Goal: Task Accomplishment & Management: Manage account settings

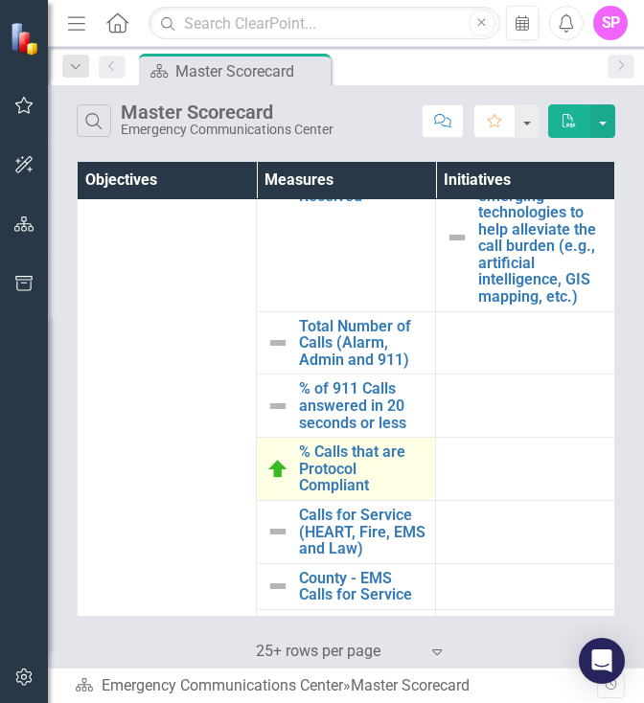
scroll to position [671, 0]
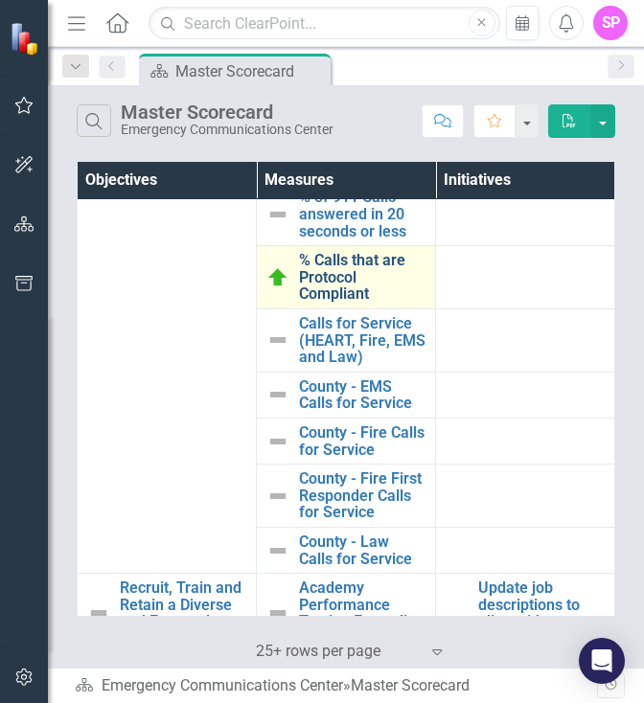
click at [342, 303] on link "% Calls that are Protocol Compliant" at bounding box center [362, 277] width 126 height 51
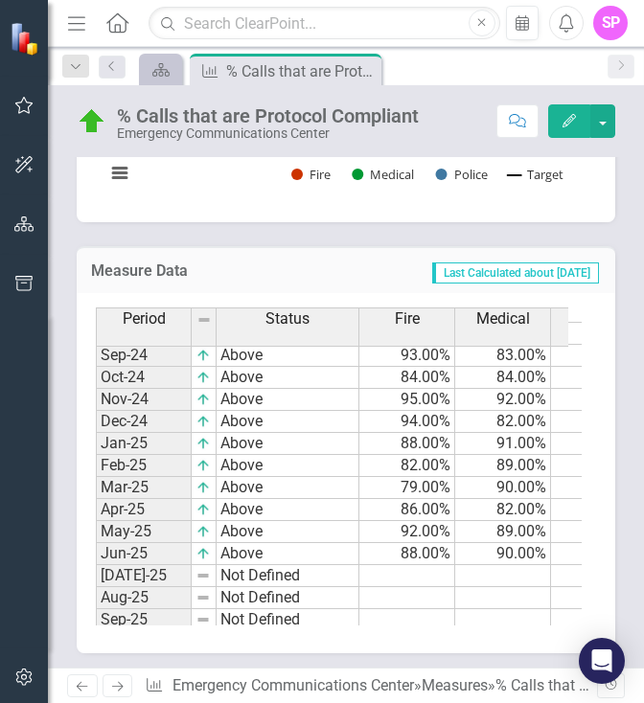
scroll to position [970, 0]
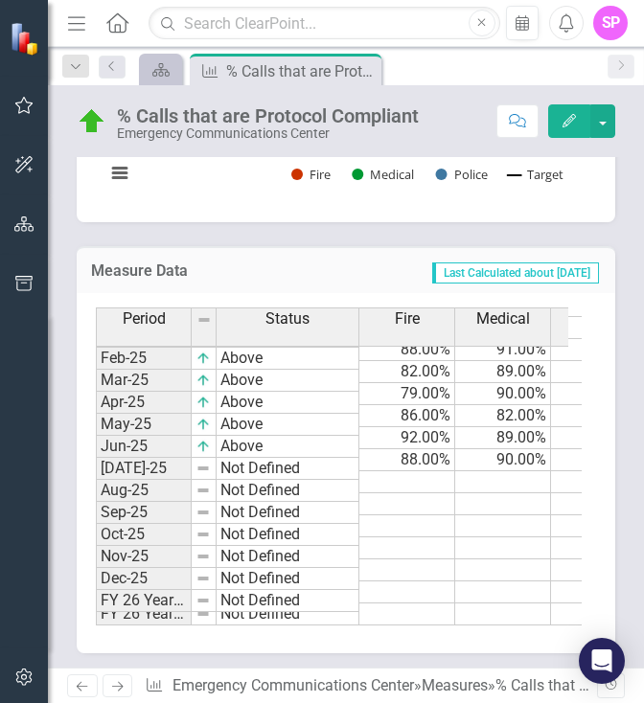
click at [420, 471] on td at bounding box center [407, 482] width 96 height 22
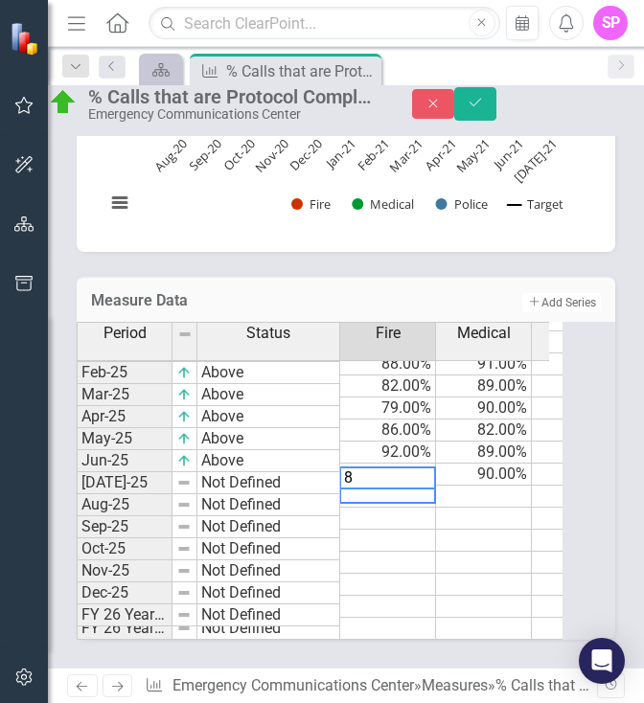
type textarea "84"
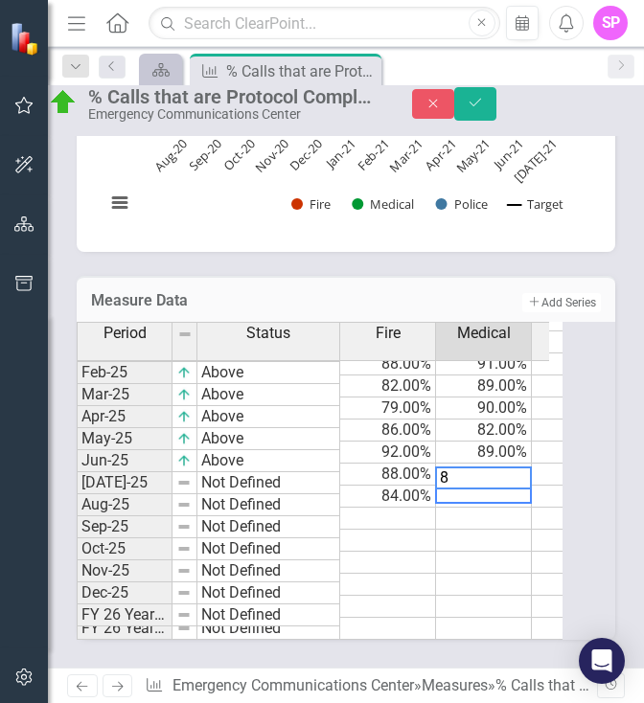
type textarea "89"
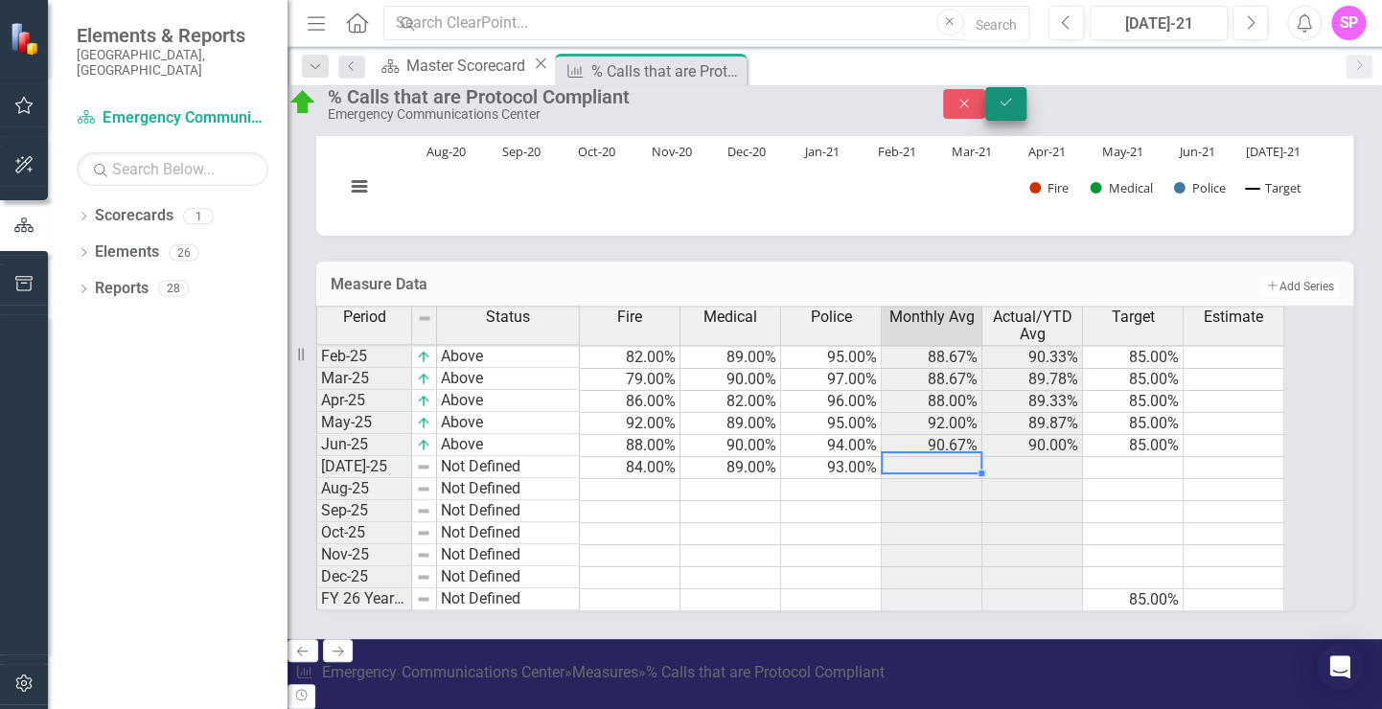
type textarea "93"
click at [840, 109] on icon "Save" at bounding box center [1005, 102] width 17 height 13
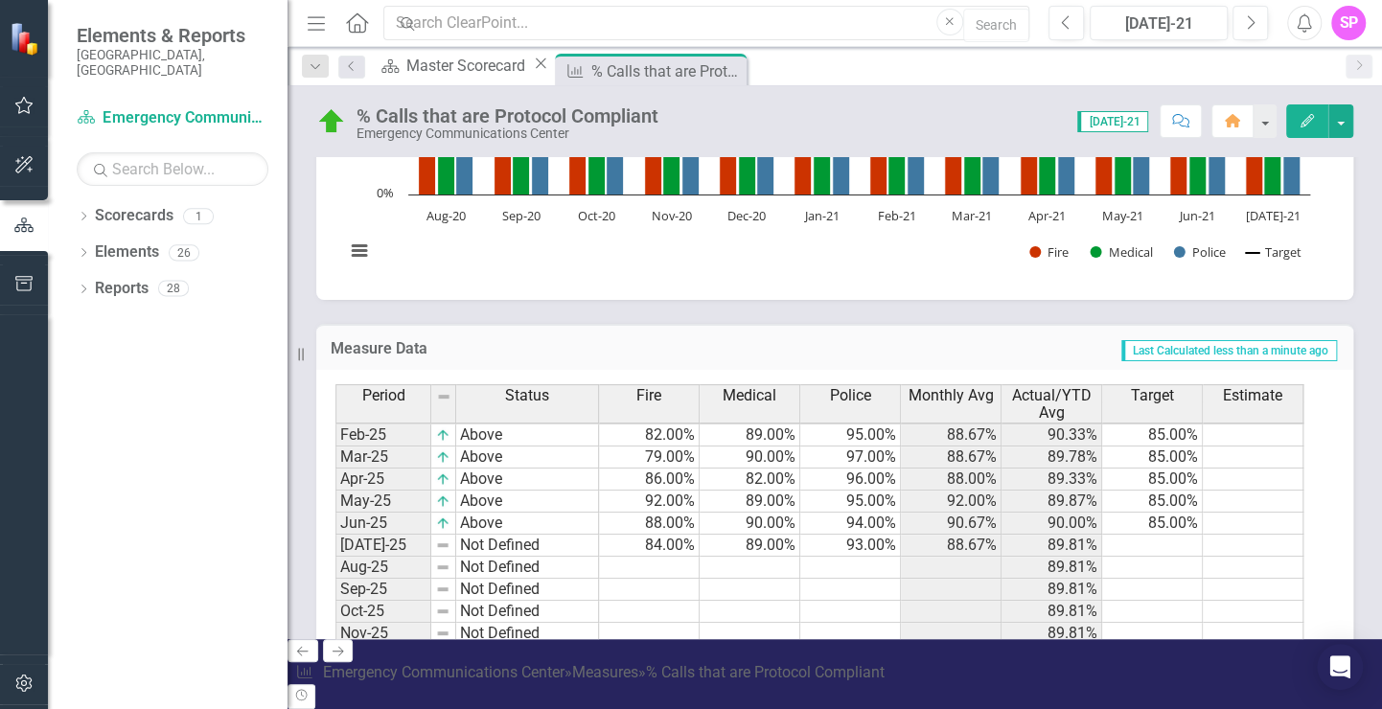
scroll to position [1134, 0]
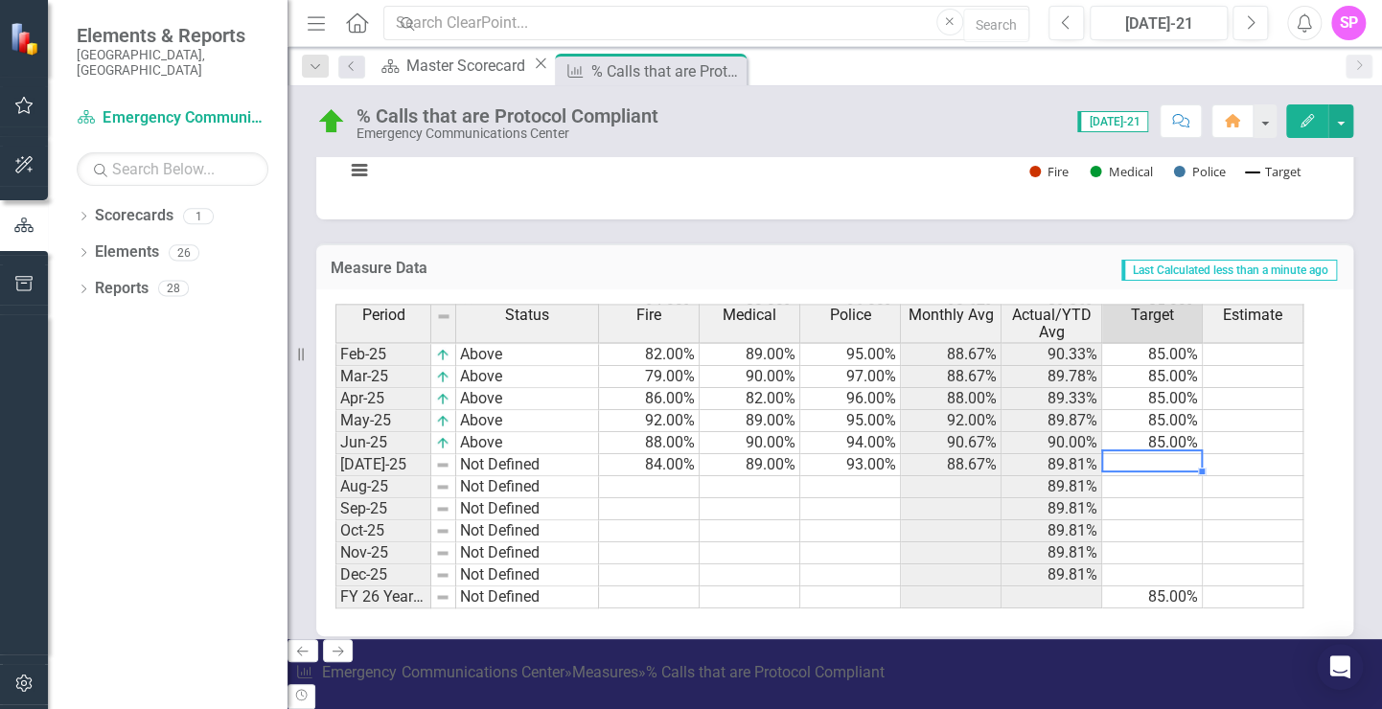
click at [840, 475] on tbody "Jan-24 On Target 87.00% 88.00% 89.00% 88.00% 88.00% 85.00% Feb-24 On Target 90.…" at bounding box center [819, 333] width 968 height 552
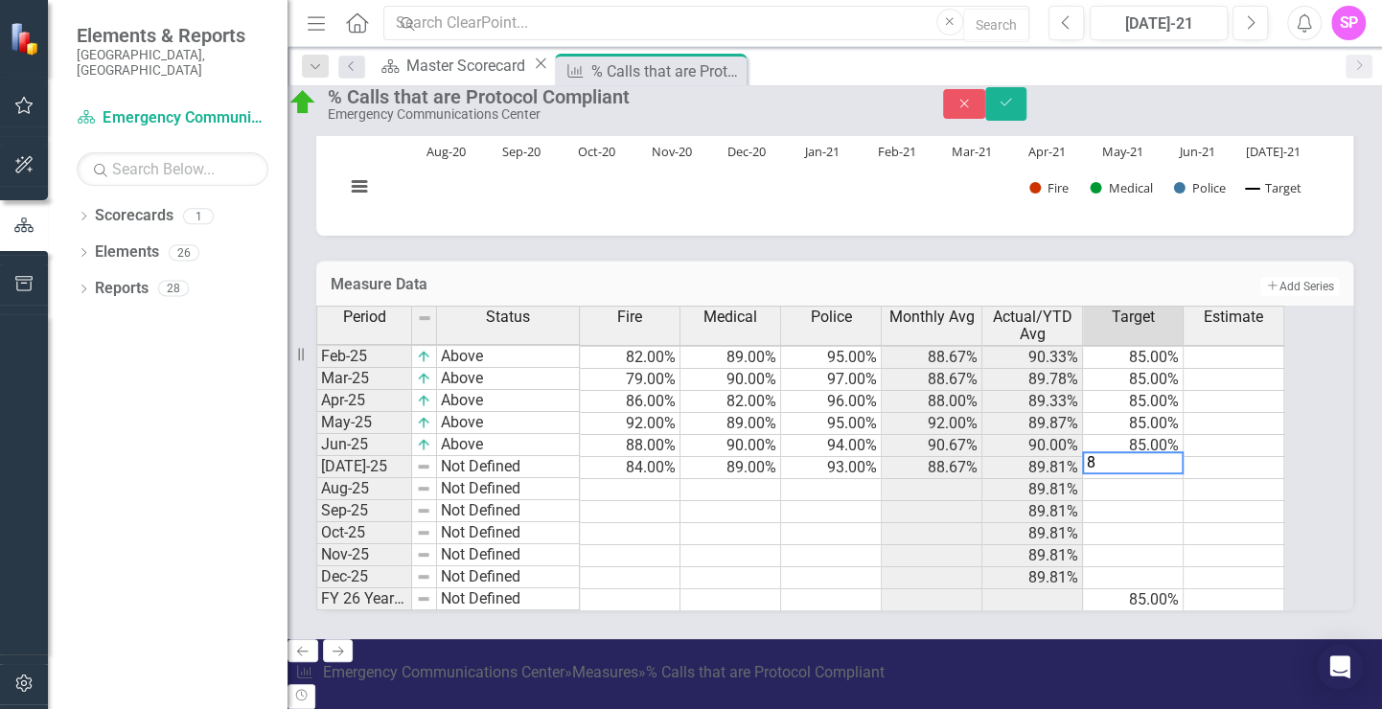
type textarea "85"
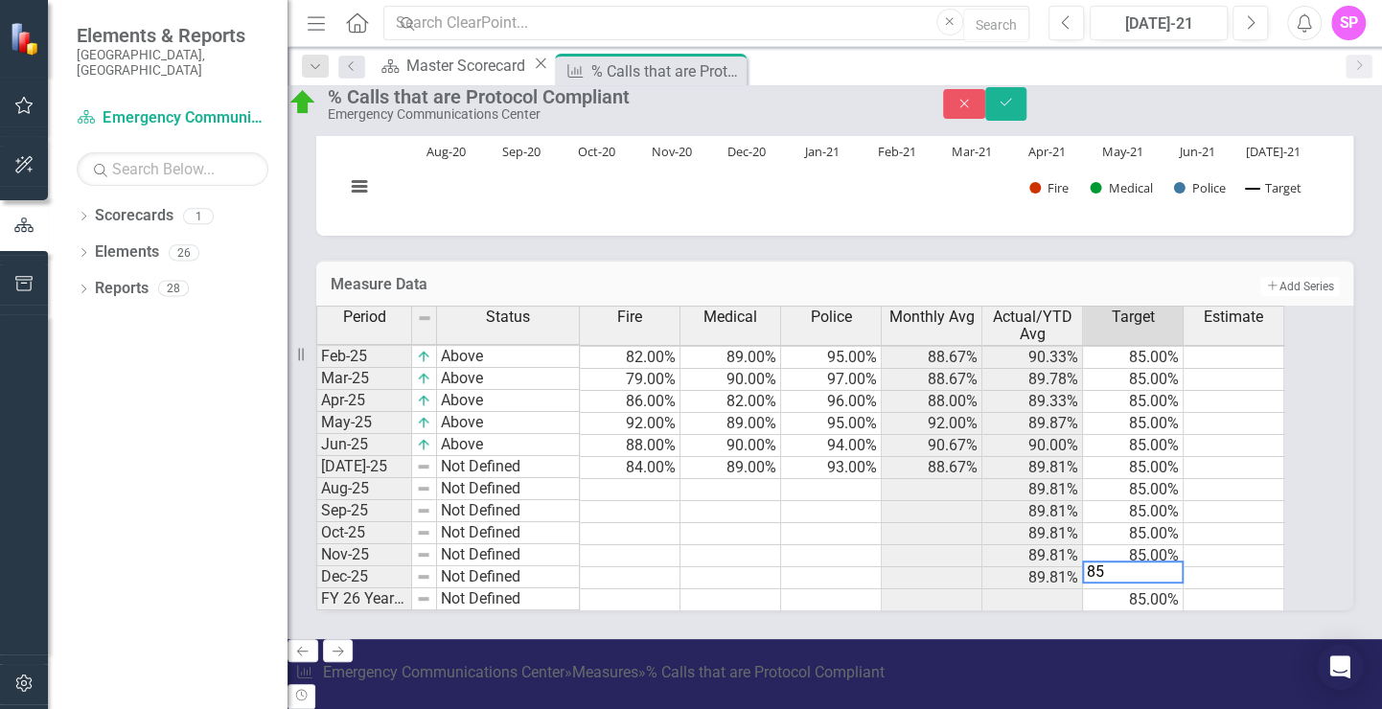
type textarea "85"
click at [840, 457] on td at bounding box center [1233, 446] width 101 height 22
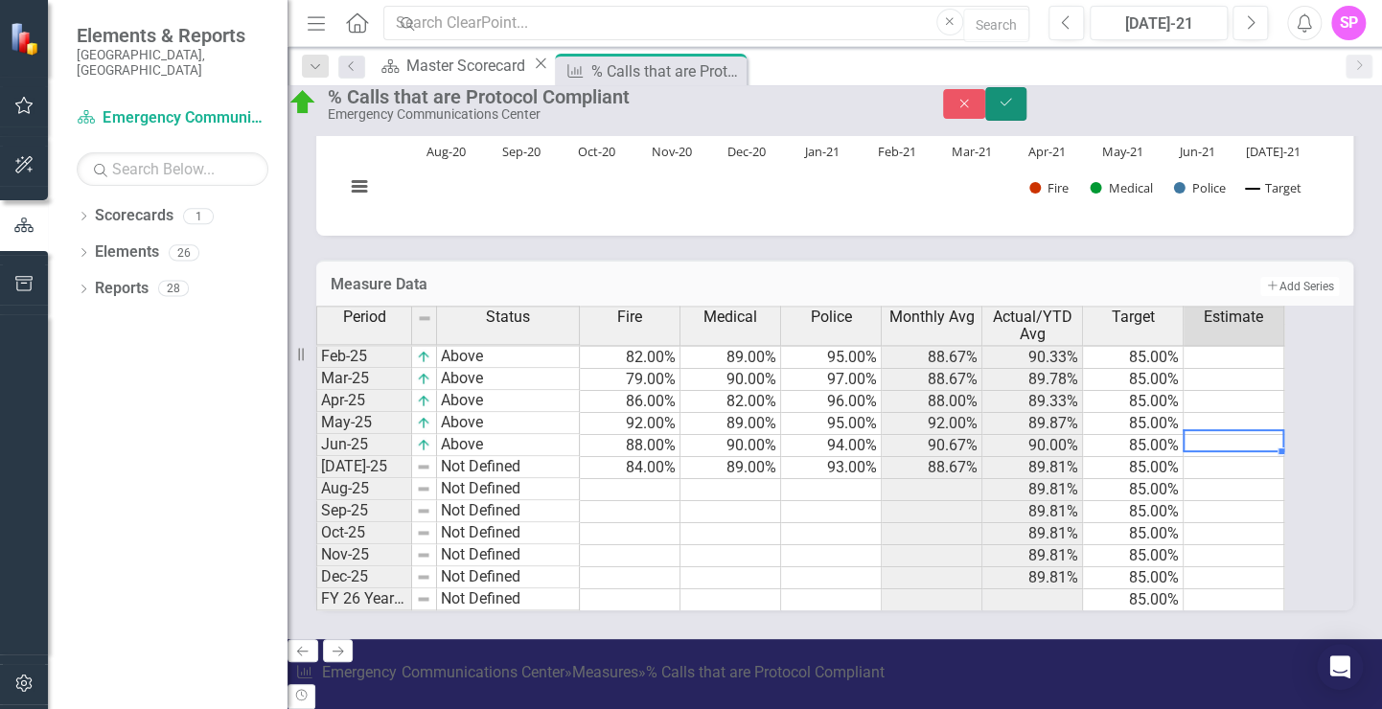
click at [840, 106] on icon "Save" at bounding box center [1005, 102] width 17 height 13
